Goal: Task Accomplishment & Management: Manage account settings

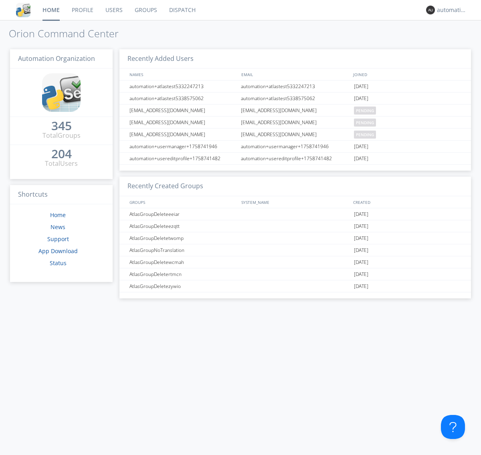
click at [189, 10] on link "Dispatch" at bounding box center [182, 10] width 38 height 20
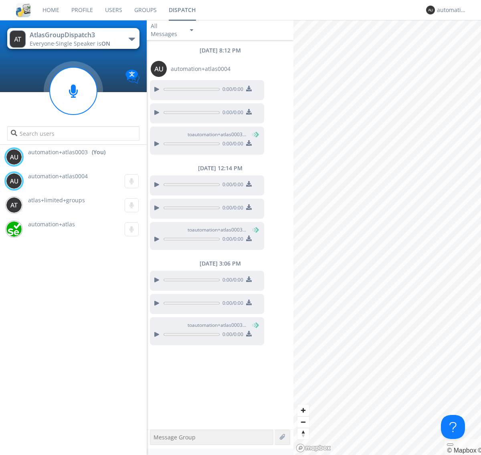
click at [131, 39] on div "button" at bounding box center [132, 39] width 6 height 3
click at [0, 0] on span "AtlasGroupDispatch" at bounding box center [0, 0] width 0 height 0
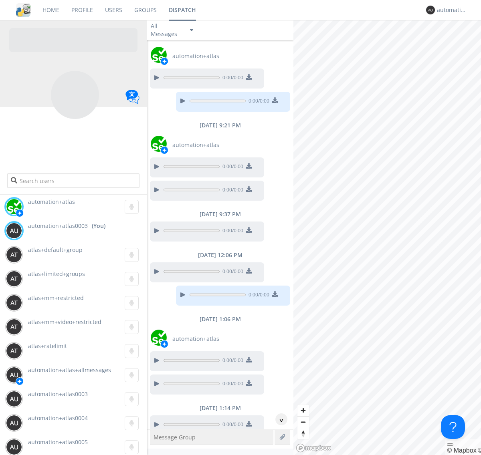
scroll to position [162, 0]
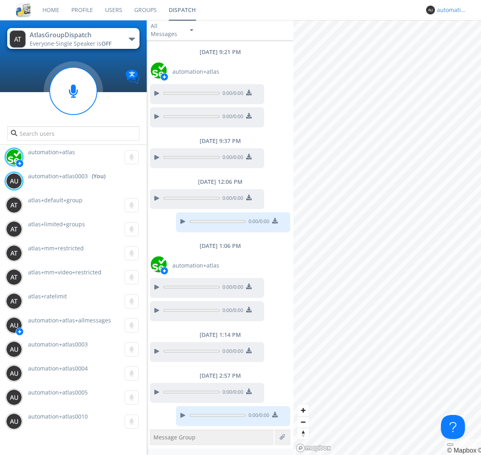
click at [449, 10] on div "automation+atlas0003" at bounding box center [451, 10] width 30 height 8
click at [455, 42] on div "Log Out" at bounding box center [455, 42] width 41 height 14
